Goal: Information Seeking & Learning: Learn about a topic

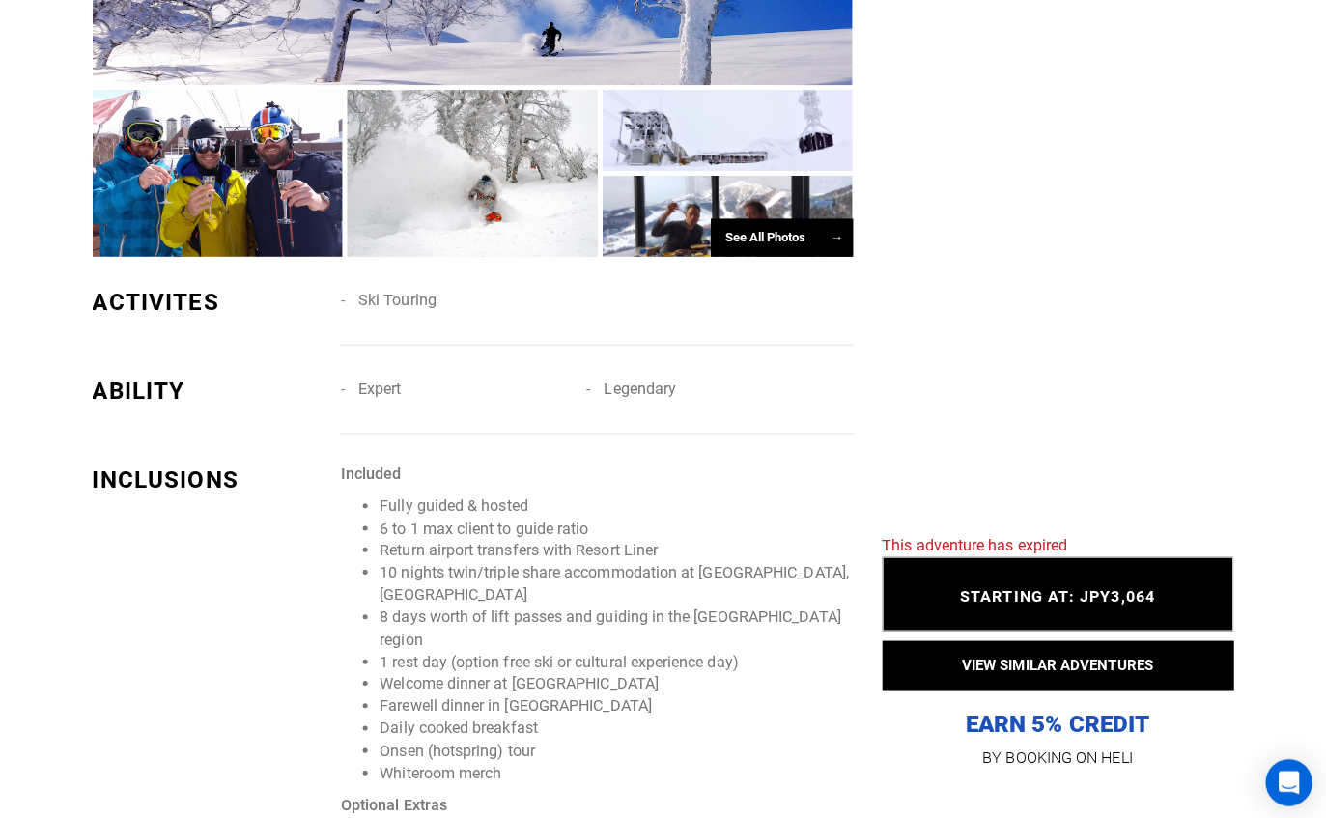
scroll to position [1542, 0]
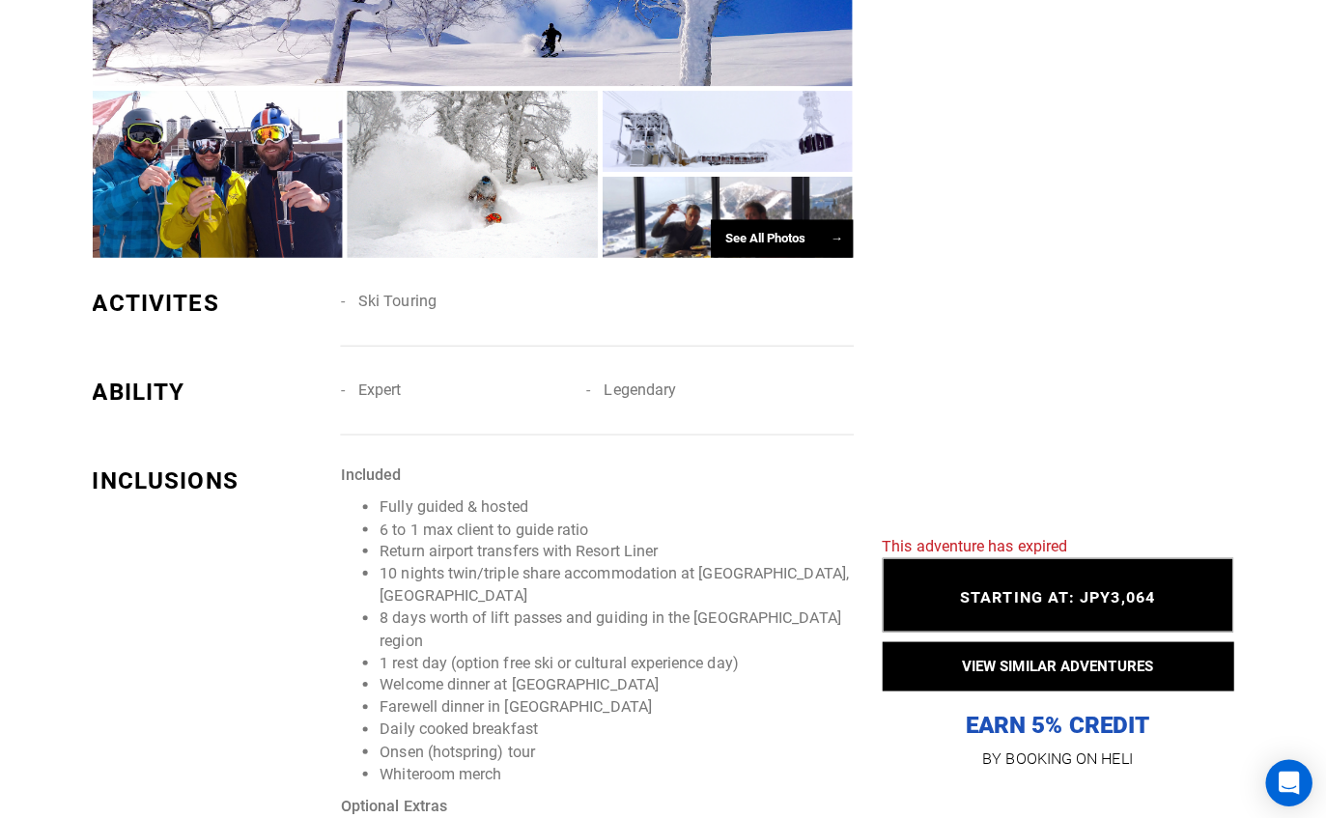
click at [996, 684] on button "VIEW SIMILAR ADVENTURES" at bounding box center [1055, 659] width 348 height 48
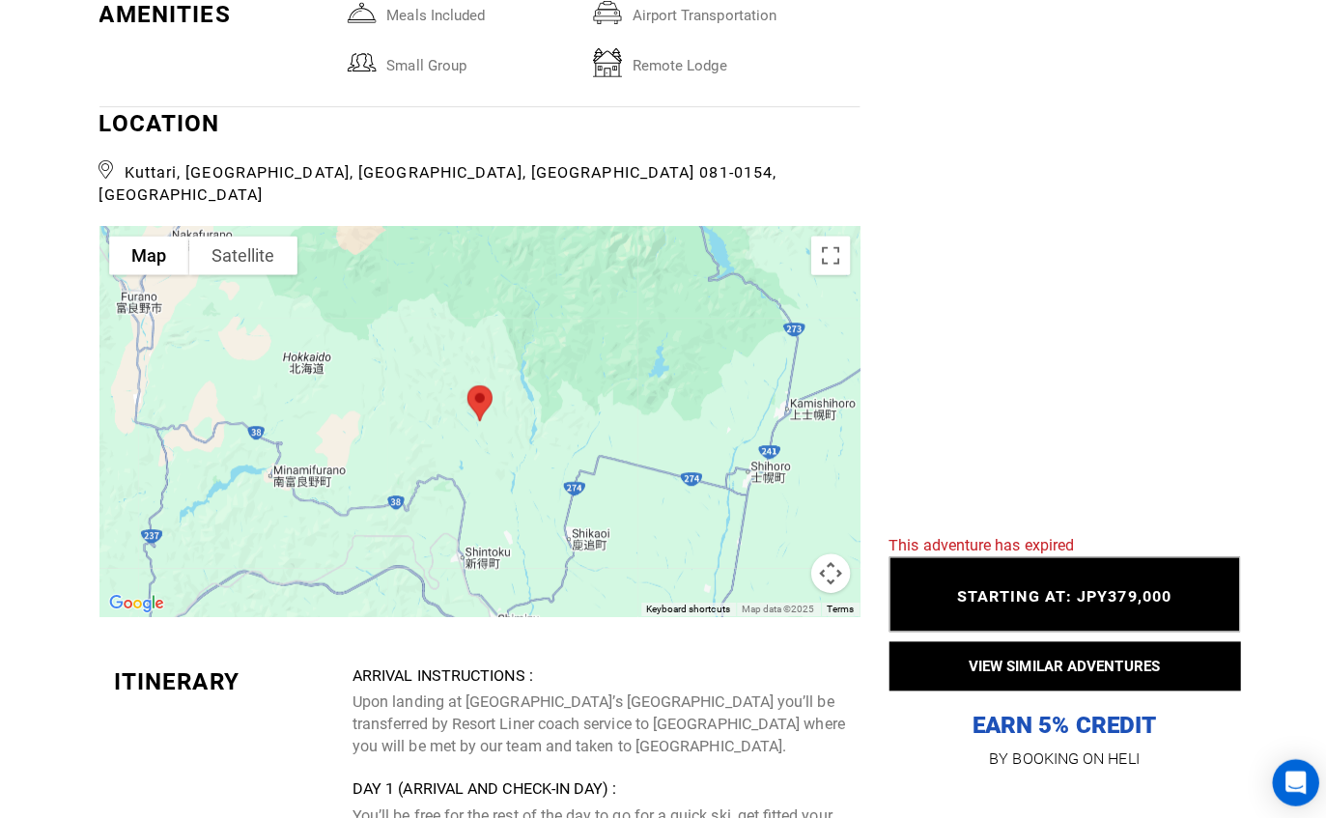
scroll to position [3444, 0]
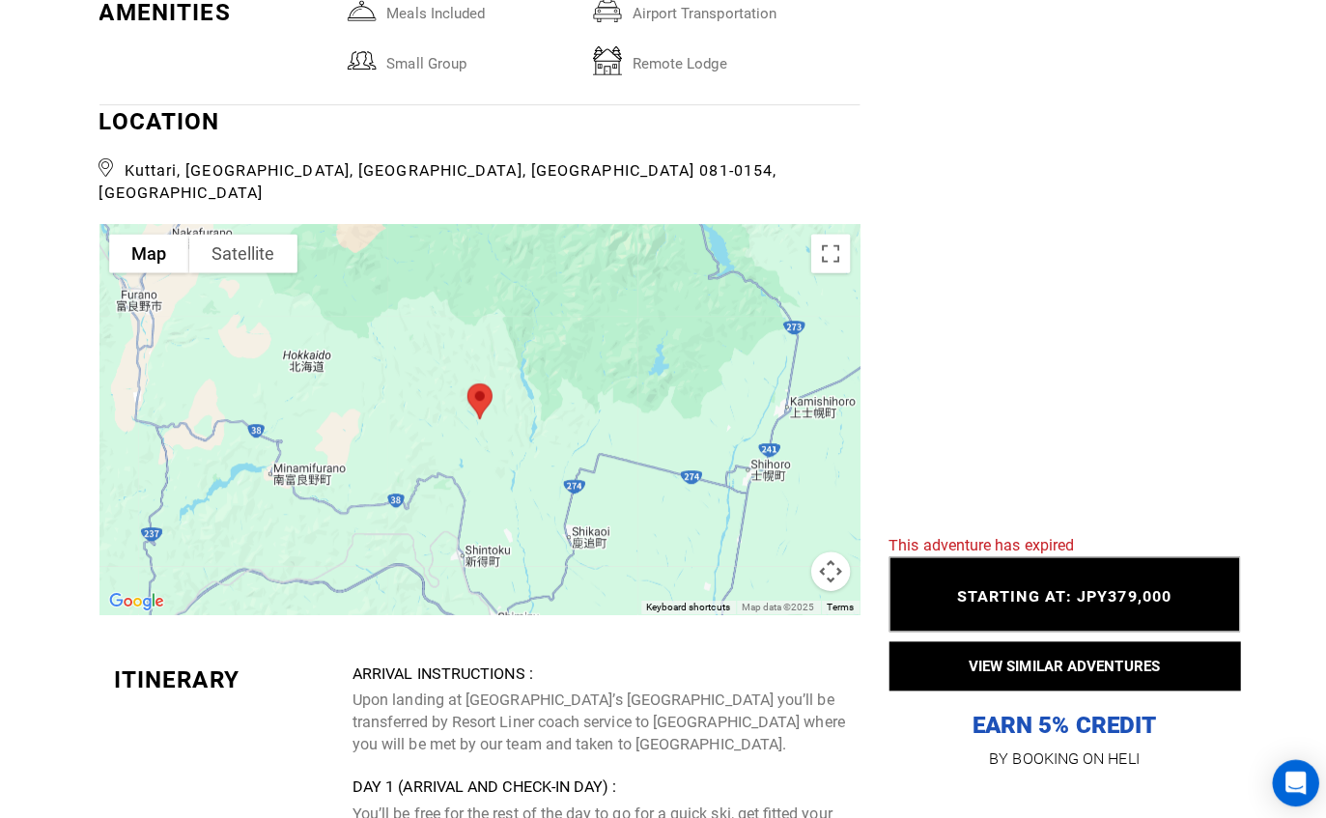
click at [830, 232] on button "Toggle fullscreen view" at bounding box center [822, 251] width 39 height 39
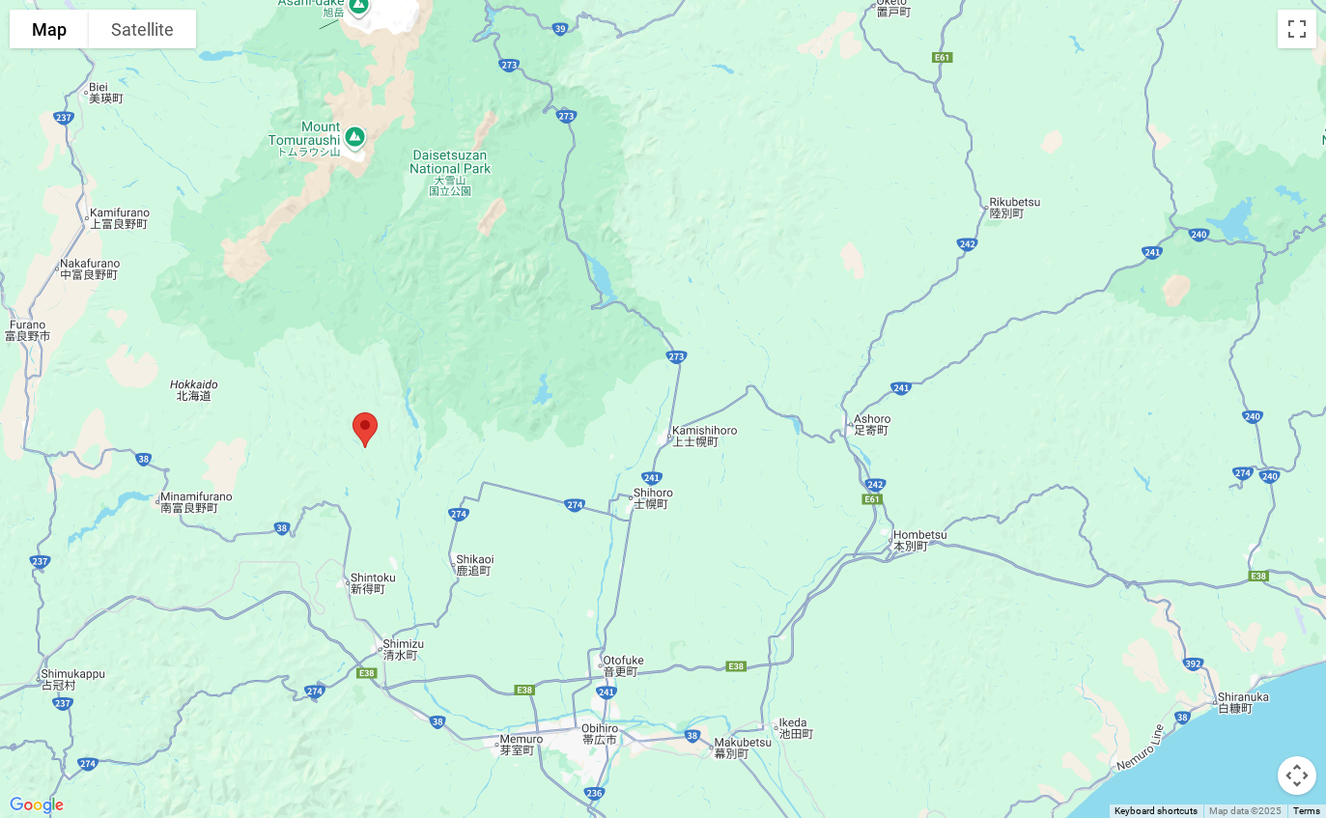
scroll to position [2310, 0]
